Goal: Find specific page/section: Find specific page/section

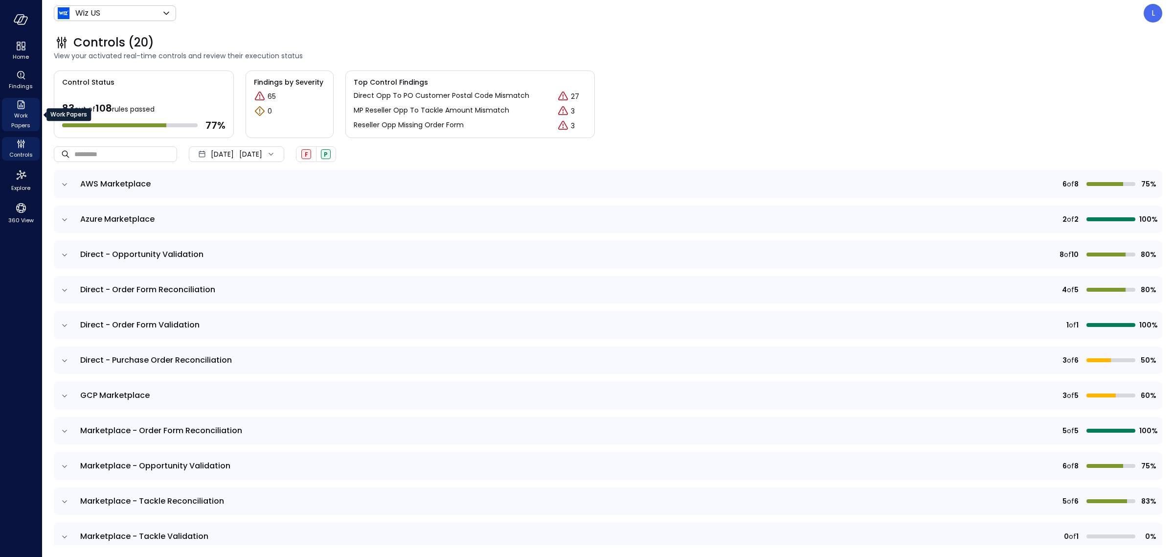
click at [25, 120] on span "Work Papers" at bounding box center [21, 121] width 30 height 20
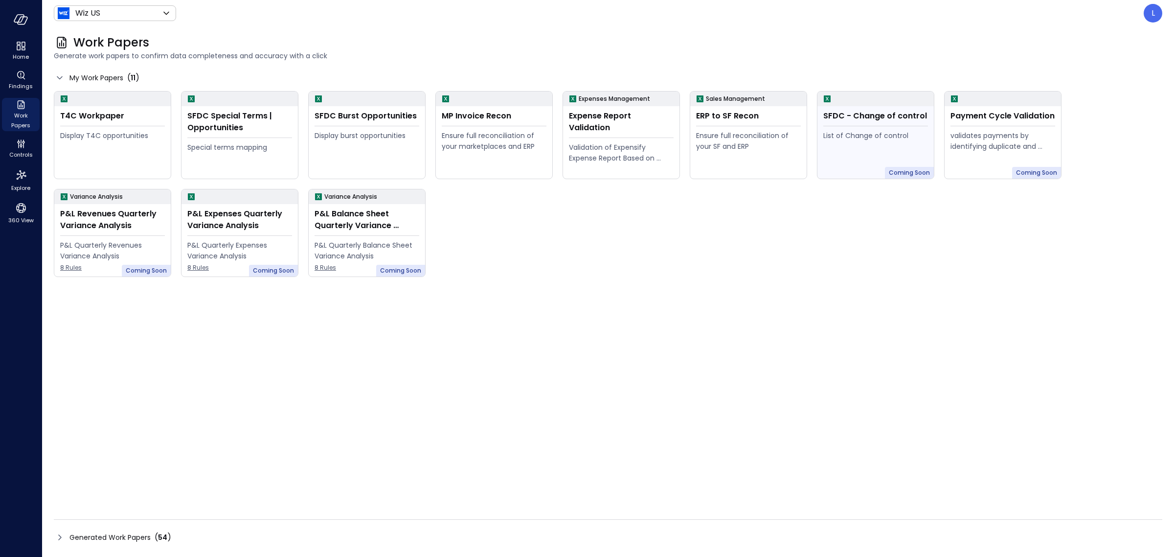
click at [856, 142] on div "List of Change of control" at bounding box center [875, 152] width 105 height 45
click at [874, 121] on div "SFDC - Change of control" at bounding box center [875, 116] width 105 height 12
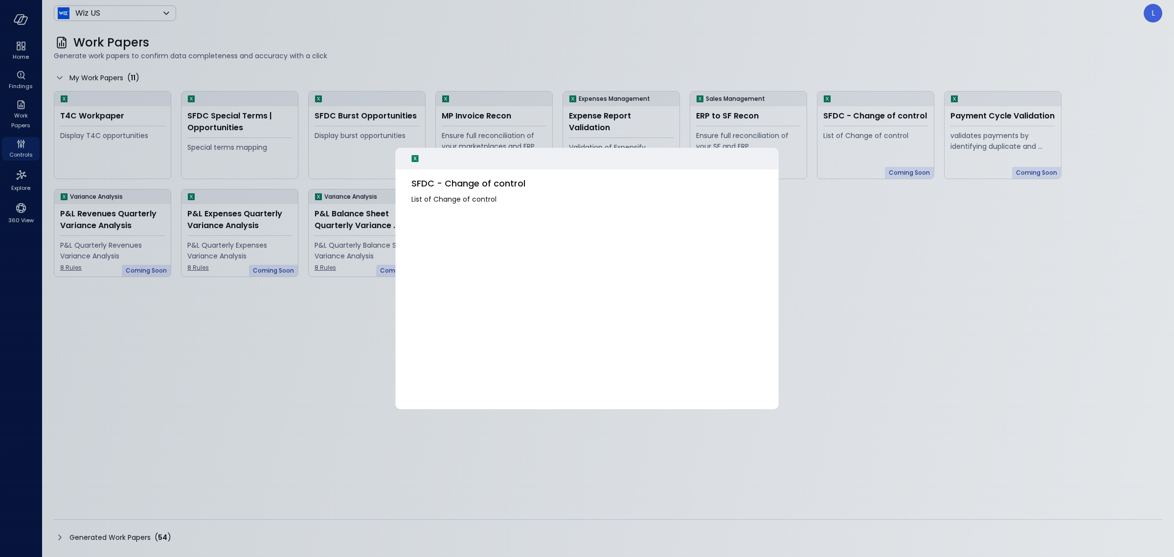
click at [840, 289] on div at bounding box center [587, 278] width 1174 height 557
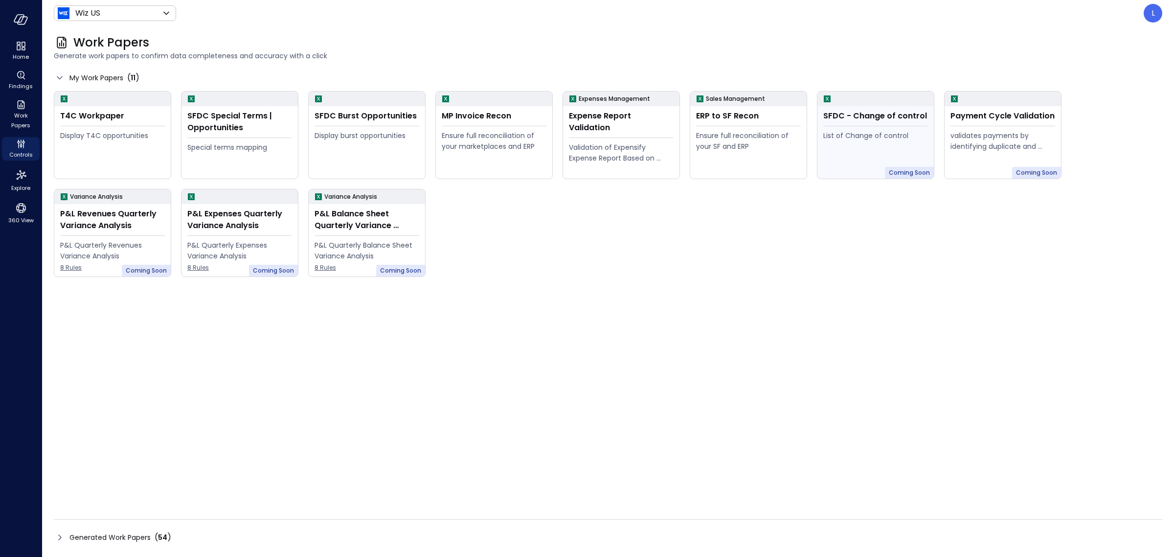
click at [879, 121] on div "SFDC - Change of control" at bounding box center [875, 116] width 105 height 12
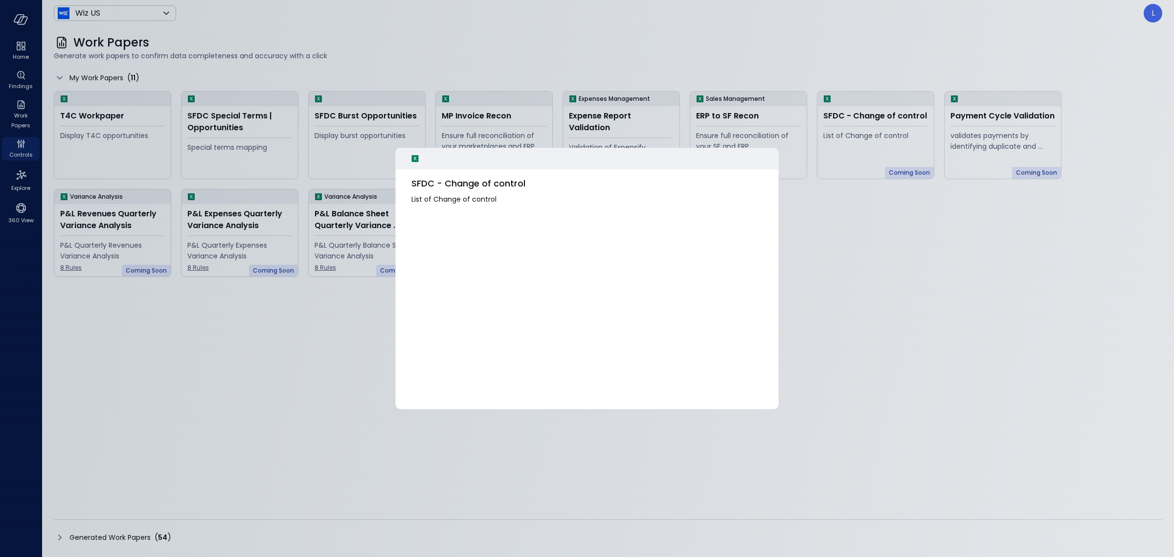
drag, startPoint x: 267, startPoint y: 407, endPoint x: 223, endPoint y: 402, distance: 44.4
click at [248, 403] on div at bounding box center [587, 278] width 1174 height 557
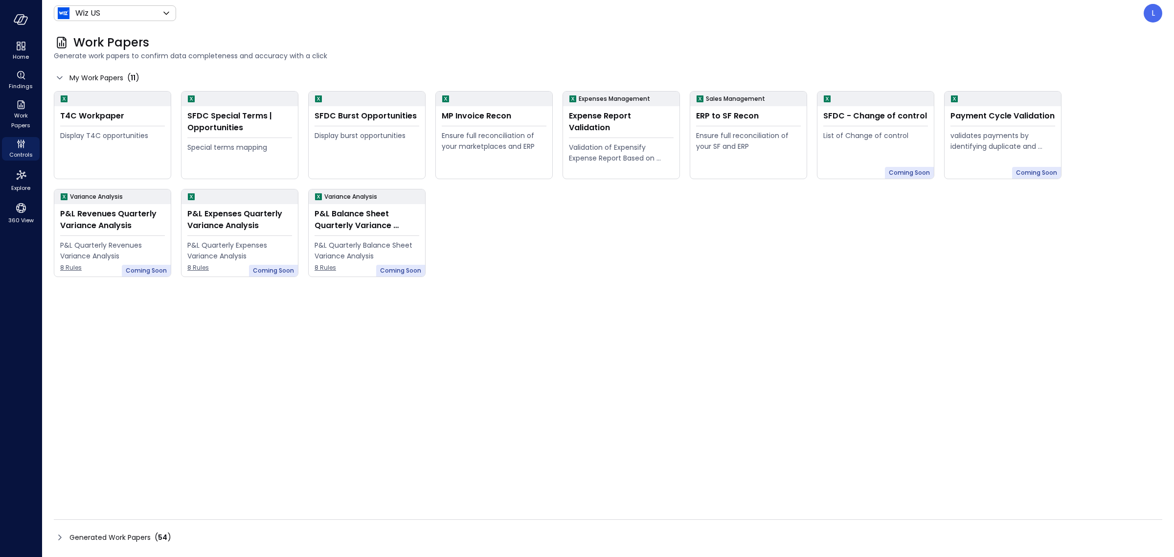
click at [62, 532] on icon at bounding box center [60, 537] width 12 height 12
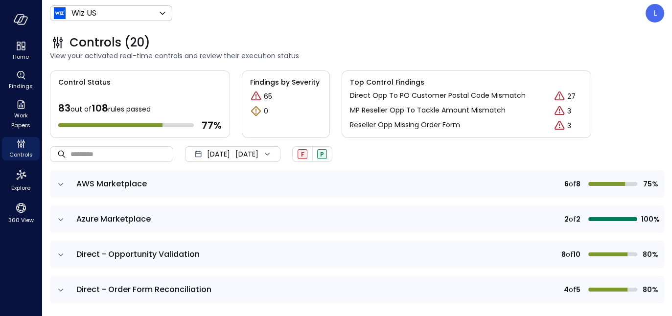
click at [373, 36] on div "Controls (20)" at bounding box center [357, 43] width 614 height 16
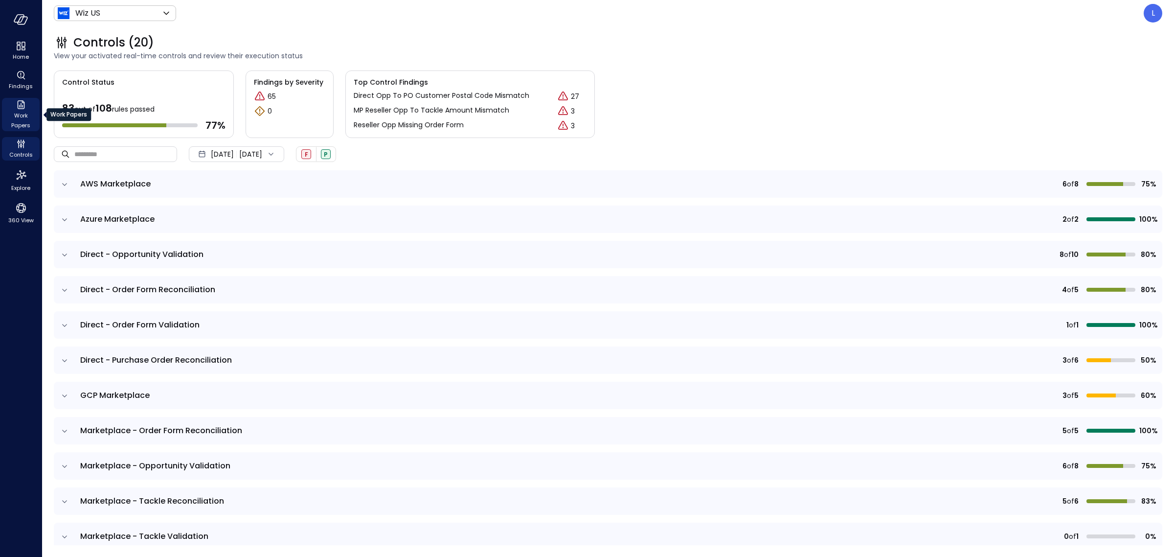
click at [24, 109] on span "Work Papers" at bounding box center [21, 121] width 30 height 20
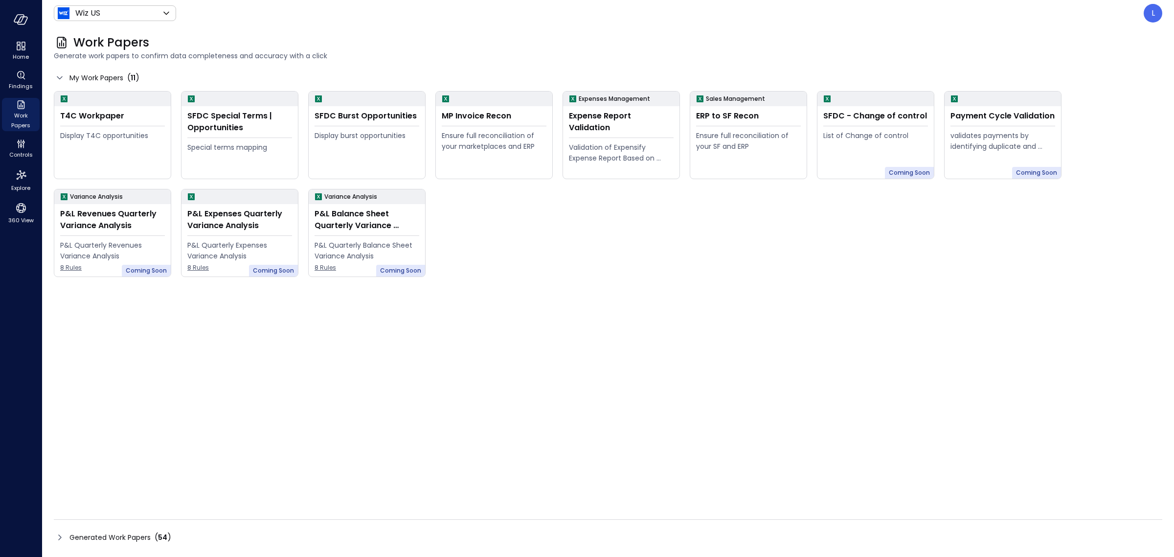
click at [63, 109] on icon at bounding box center [60, 537] width 12 height 12
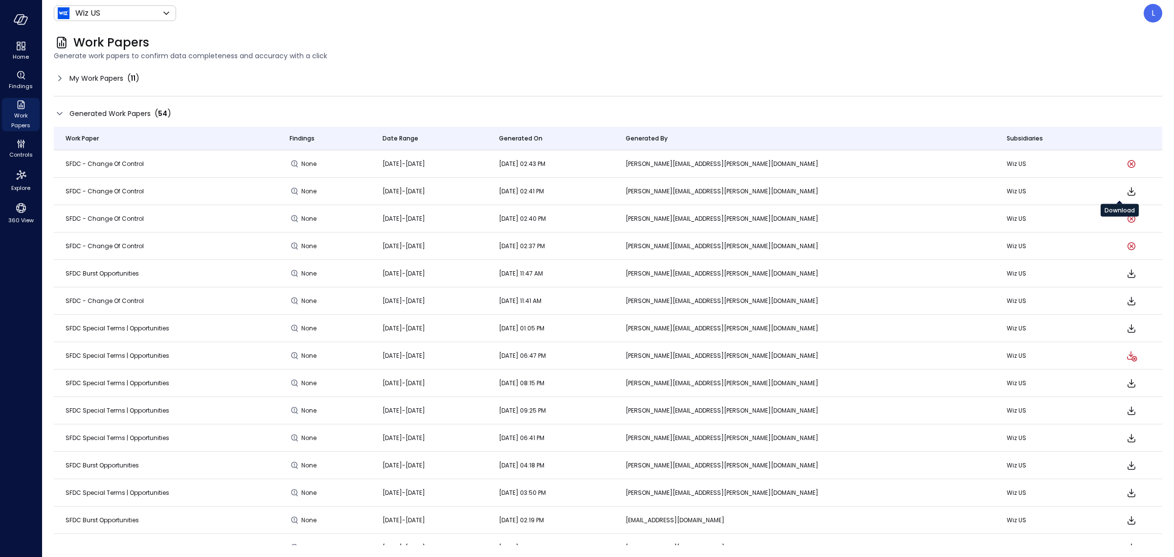
click at [532, 109] on icon "Download" at bounding box center [1132, 191] width 8 height 8
